Goal: Book appointment/travel/reservation

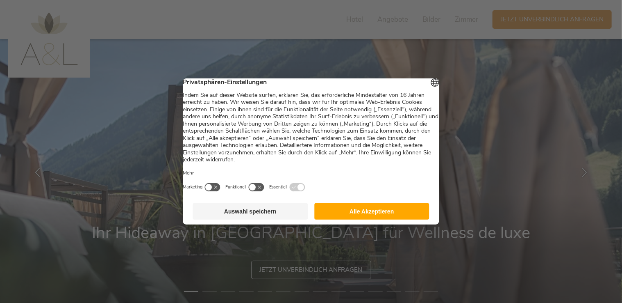
click at [372, 217] on button "Alle Akzeptieren" at bounding box center [371, 211] width 115 height 16
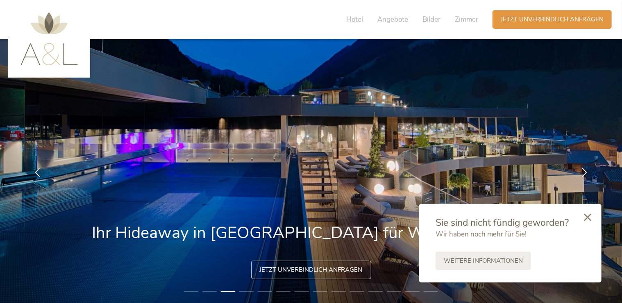
click at [587, 215] on icon at bounding box center [587, 216] width 7 height 7
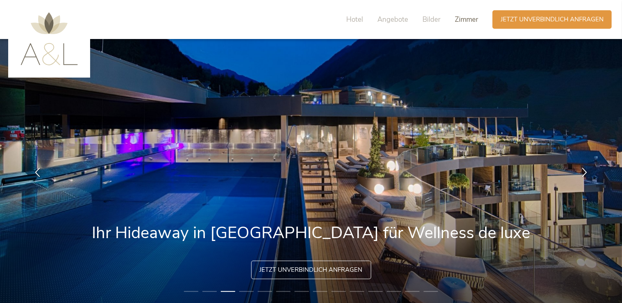
click at [464, 19] on span "Zimmer" at bounding box center [466, 19] width 23 height 9
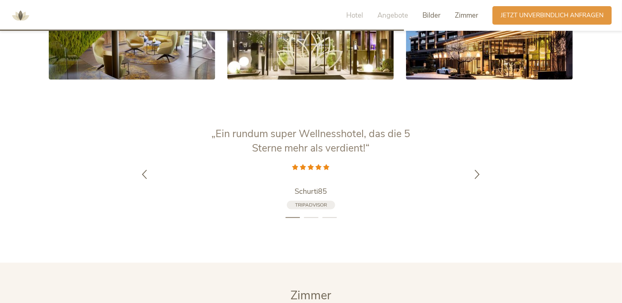
scroll to position [1925, 0]
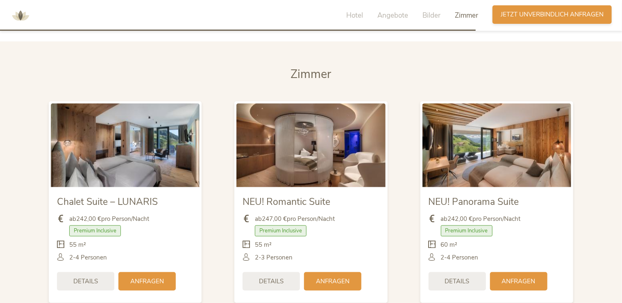
click at [566, 15] on span "Jetzt unverbindlich anfragen" at bounding box center [552, 14] width 103 height 9
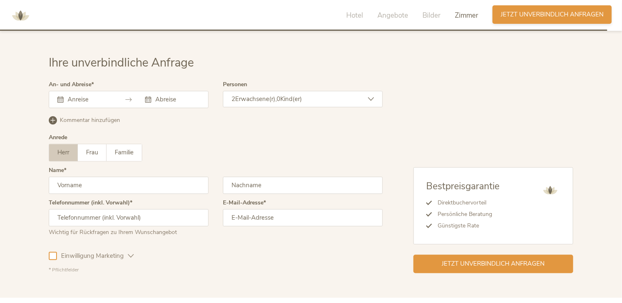
scroll to position [2478, 0]
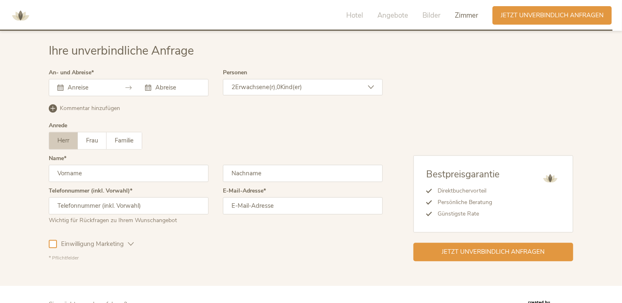
click at [61, 84] on icon at bounding box center [60, 87] width 6 height 6
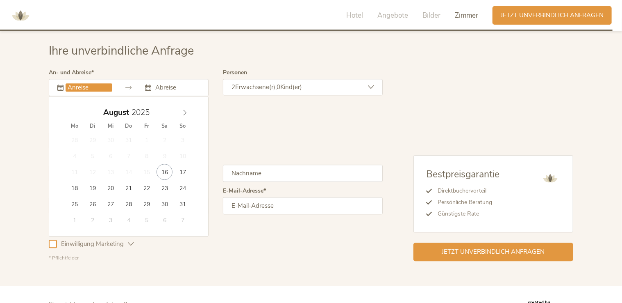
click at [79, 84] on input "text" at bounding box center [89, 87] width 47 height 8
type input "24.08.2025"
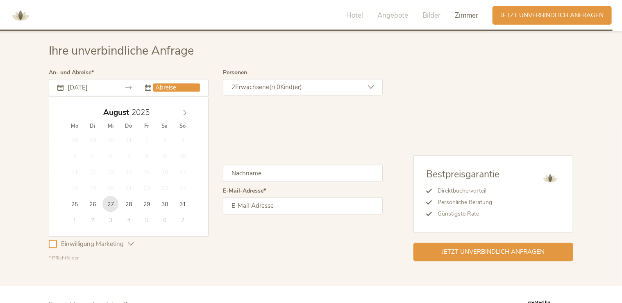
type input "27.08.2025"
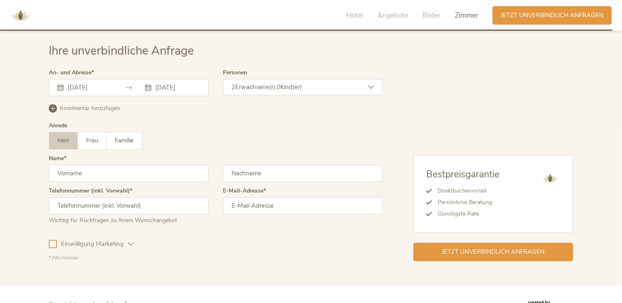
click at [373, 85] on icon at bounding box center [371, 87] width 6 height 6
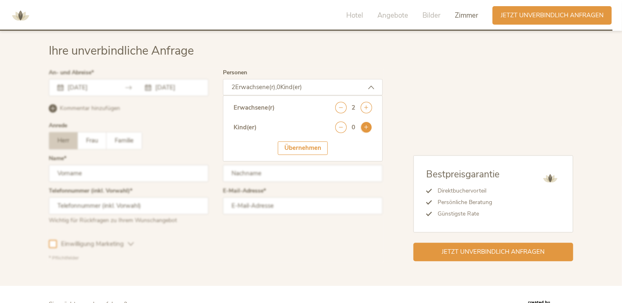
click at [367, 126] on icon at bounding box center [366, 126] width 11 height 11
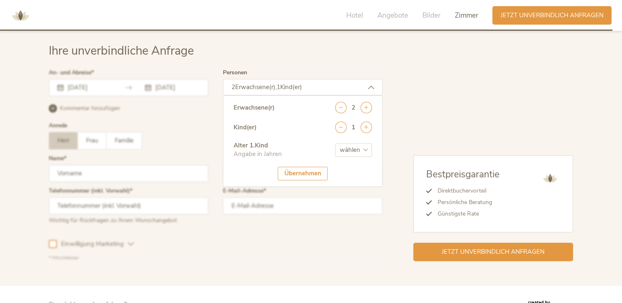
click at [351, 148] on select "wählen 0 1 2 3 4 5 6 7 8 9 10 11 12 13 14 15 16 17" at bounding box center [353, 150] width 37 height 14
select select "16"
click at [335, 143] on select "wählen 0 1 2 3 4 5 6 7 8 9 10 11 12 13 14 15 16 17" at bounding box center [353, 150] width 37 height 14
click at [308, 171] on div "Übernehmen" at bounding box center [303, 173] width 50 height 14
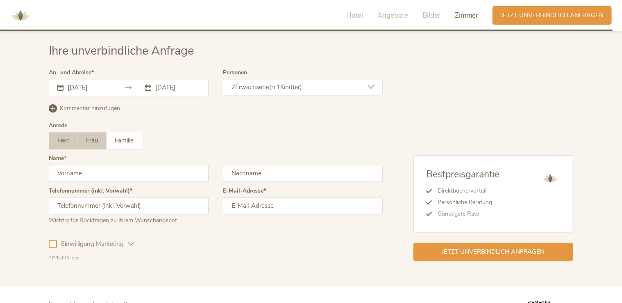
click at [98, 140] on label "Frau" at bounding box center [92, 140] width 29 height 17
click at [105, 171] on input "text" at bounding box center [129, 172] width 160 height 17
type input "Doris"
type input "Kornberger"
type input "+436642346919"
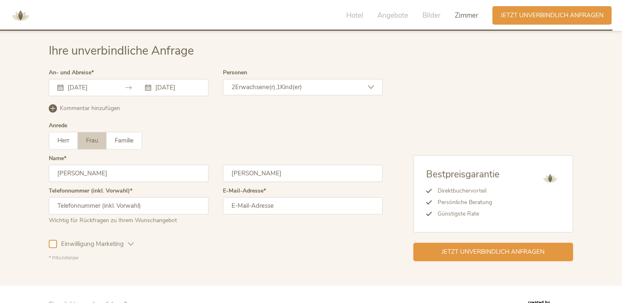
type input "kornbergerdoris13@gmail.com"
type input "C"
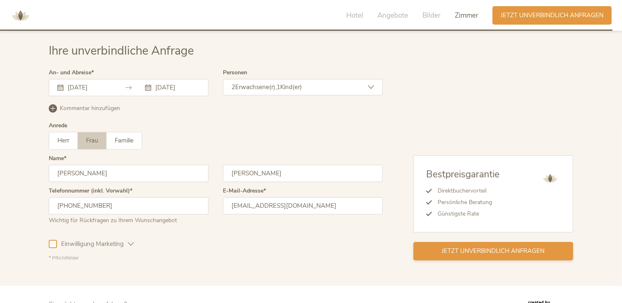
type input "Doris"
click at [494, 250] on span "Jetzt unverbindlich anfragen" at bounding box center [493, 250] width 103 height 9
